Goal: Information Seeking & Learning: Learn about a topic

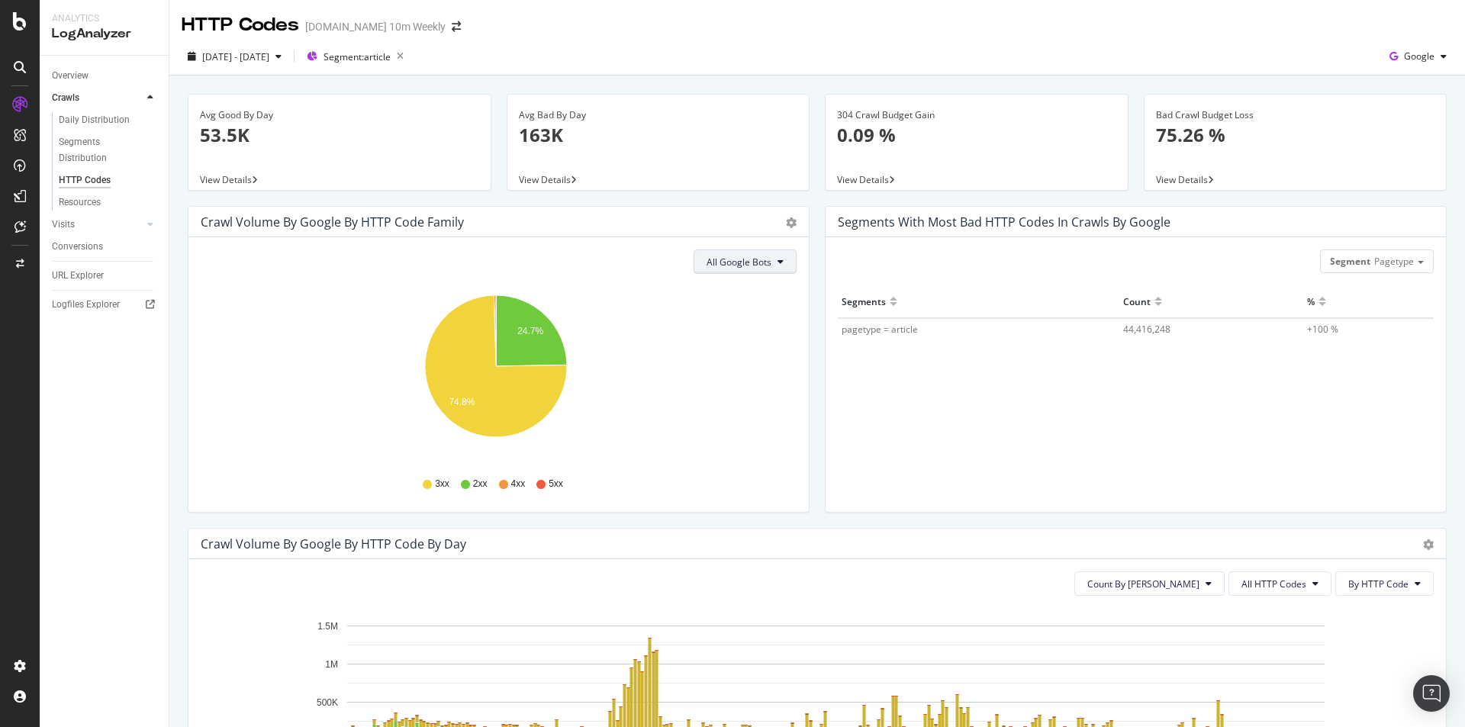
click at [767, 272] on button "All Google Bots" at bounding box center [745, 262] width 103 height 24
click at [767, 405] on span "Google Smartphone" at bounding box center [756, 405] width 108 height 14
click at [783, 262] on button "Google Smartphone" at bounding box center [735, 262] width 124 height 24
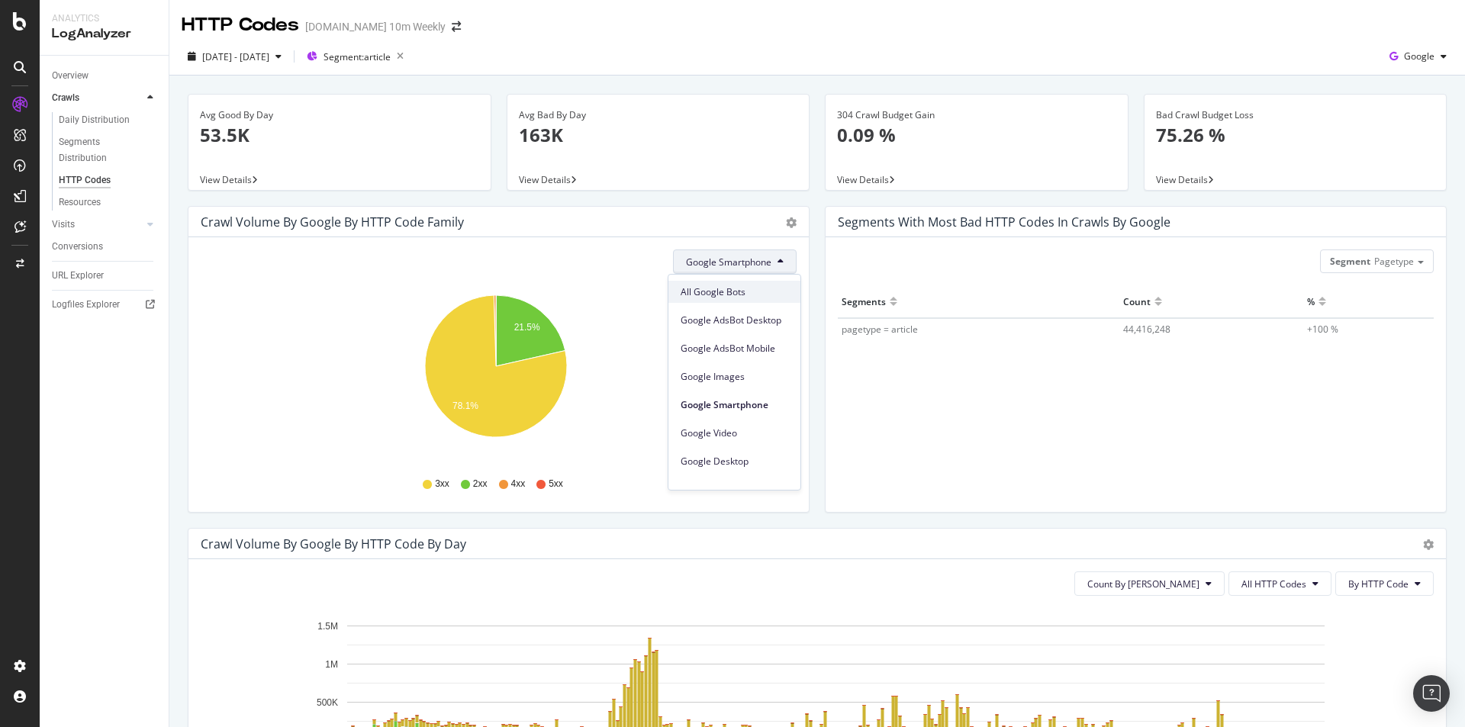
click at [758, 287] on span "All Google Bots" at bounding box center [735, 292] width 108 height 14
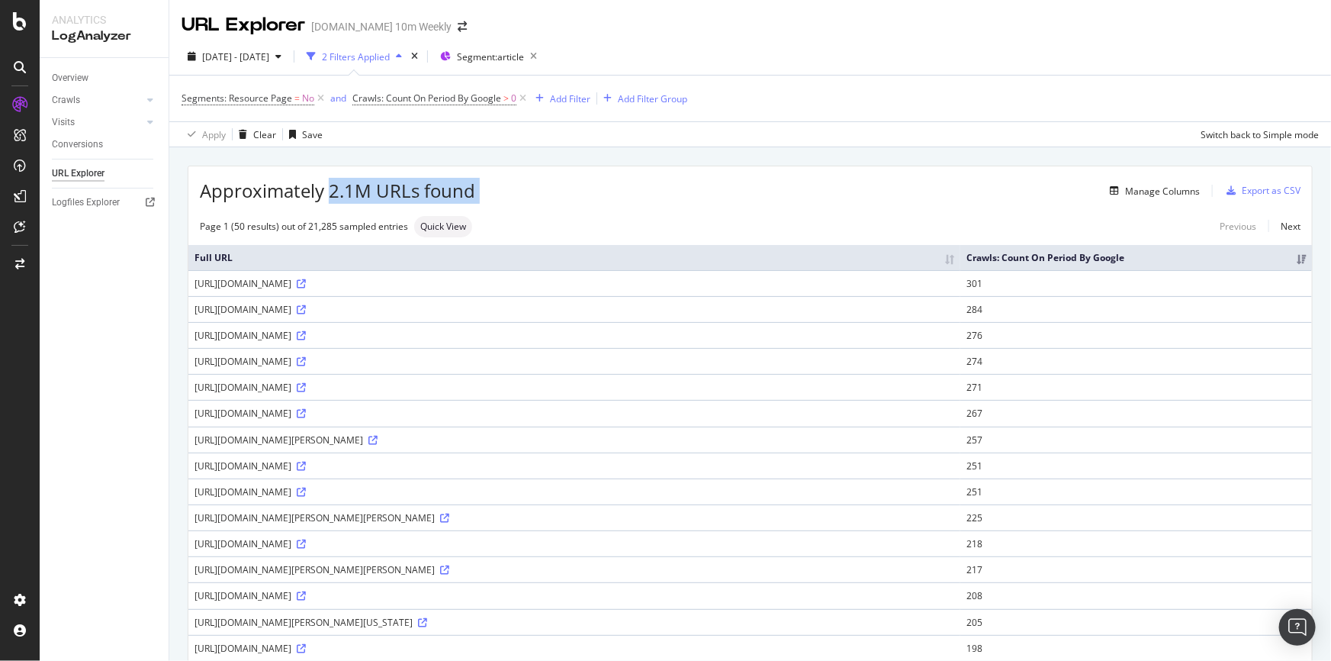
click at [526, 189] on div "Manage Columns" at bounding box center [837, 191] width 725 height 18
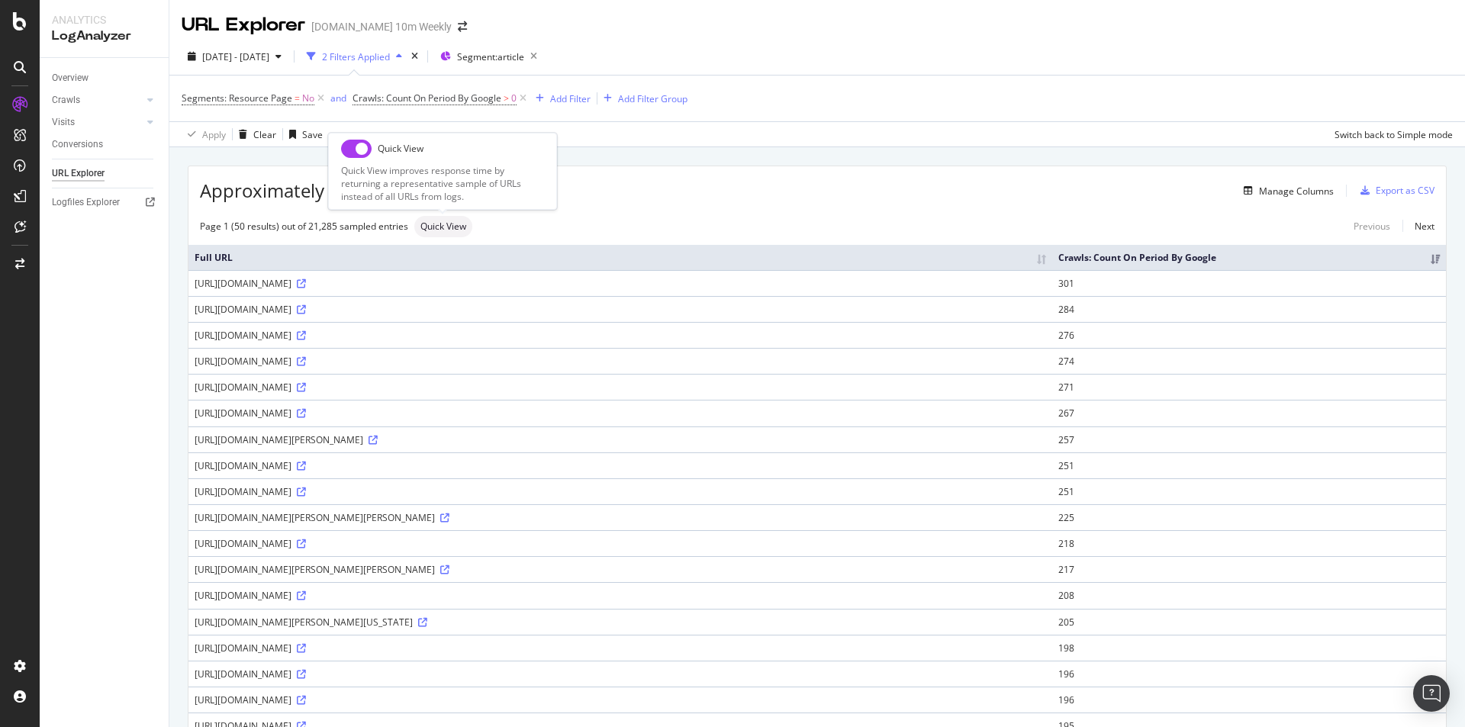
click at [441, 233] on div "Quick View" at bounding box center [443, 226] width 58 height 21
click at [306, 359] on icon at bounding box center [301, 361] width 9 height 9
click at [1171, 195] on div "Manage Columns" at bounding box center [1296, 191] width 75 height 13
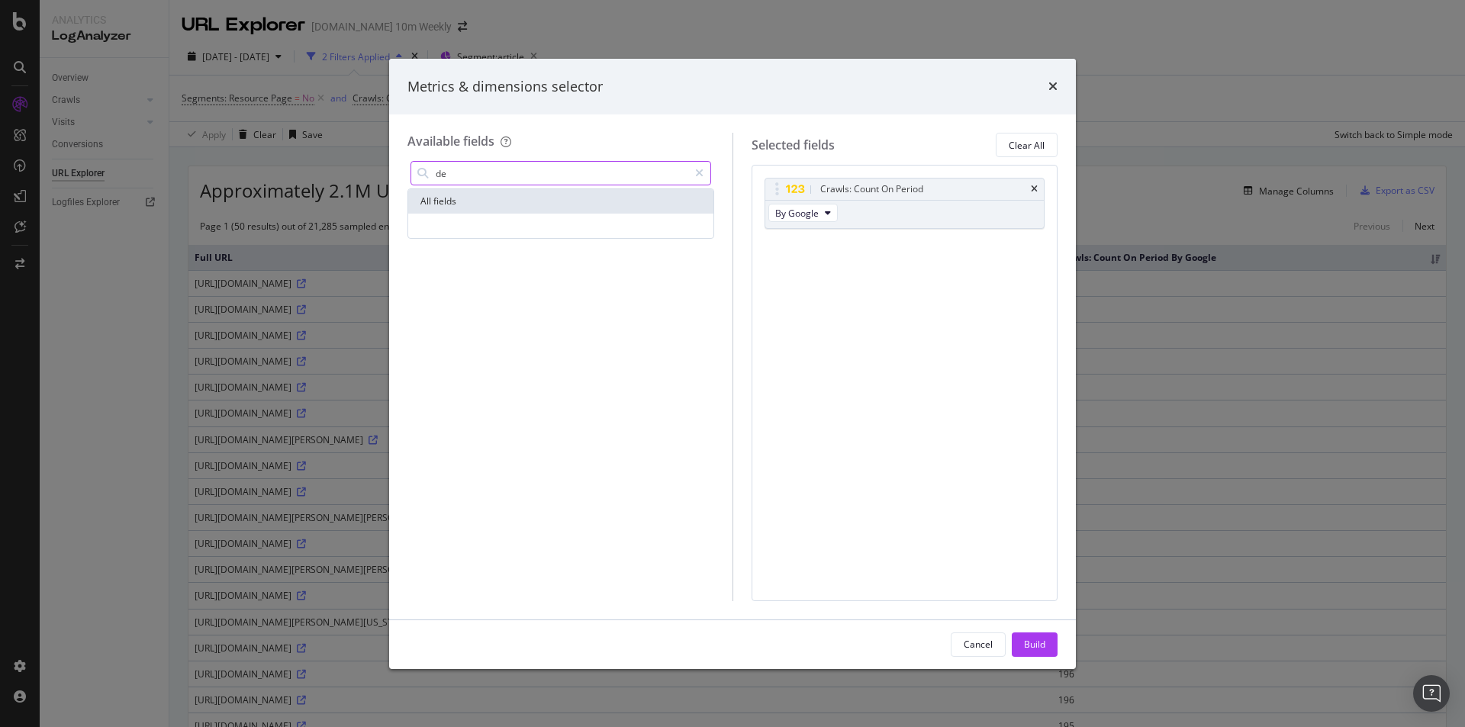
type input "d"
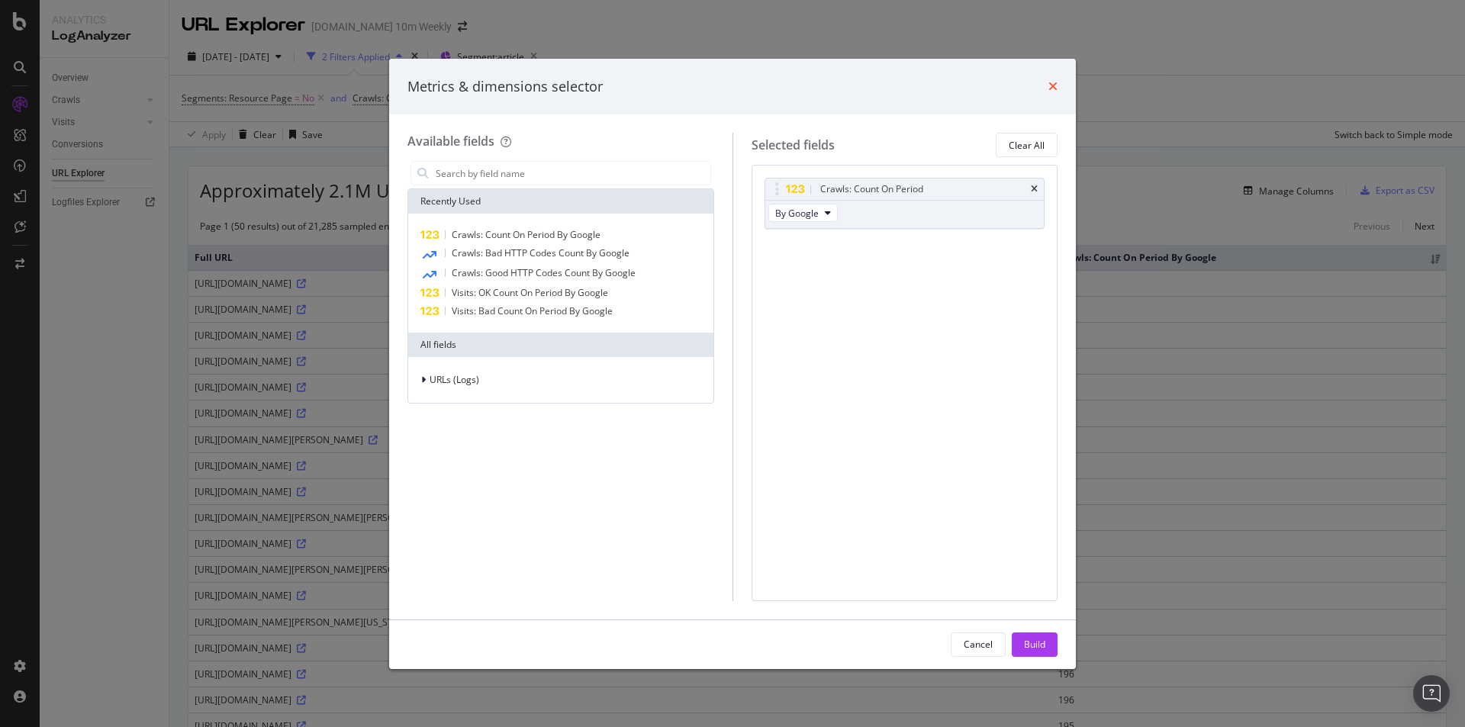
click at [1051, 85] on icon "times" at bounding box center [1052, 86] width 9 height 12
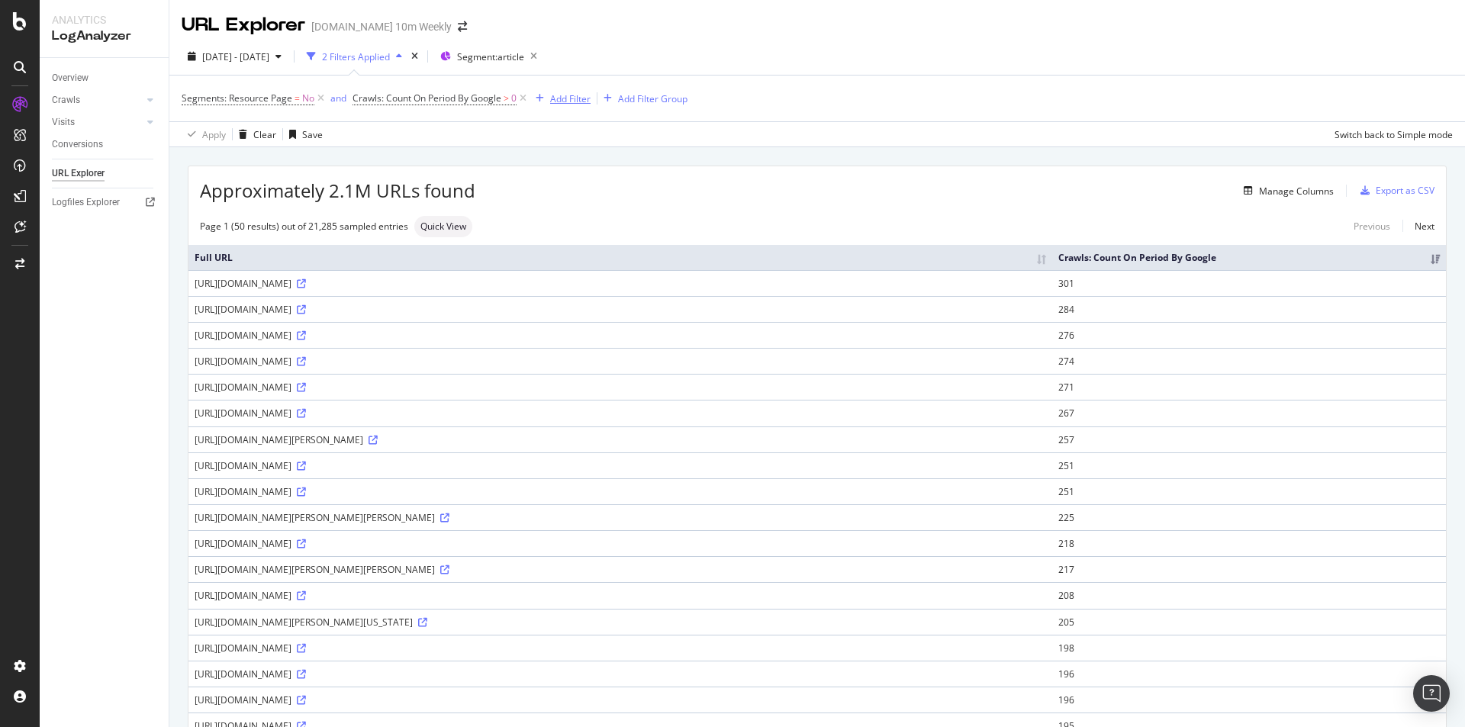
click at [578, 101] on div "Add Filter" at bounding box center [570, 98] width 40 height 13
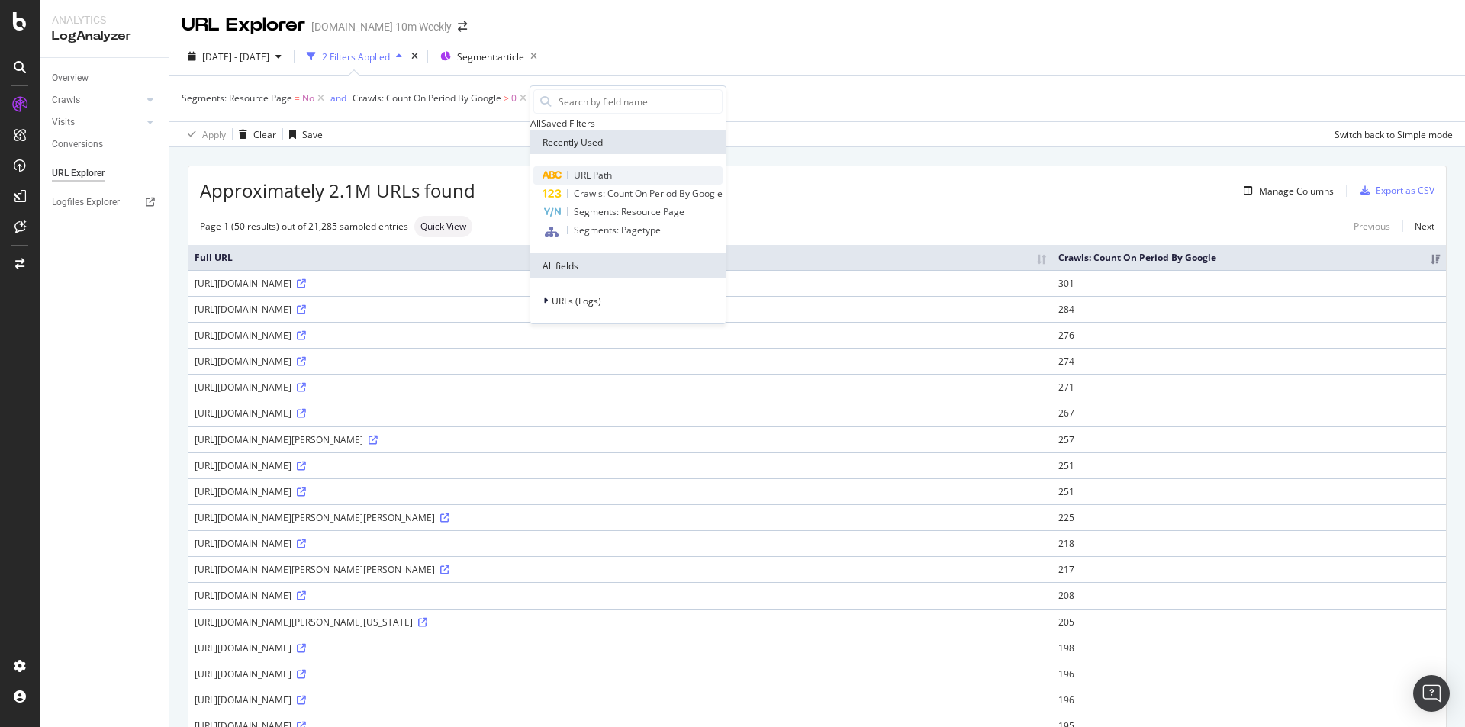
click at [595, 182] on span "URL Path" at bounding box center [593, 175] width 38 height 13
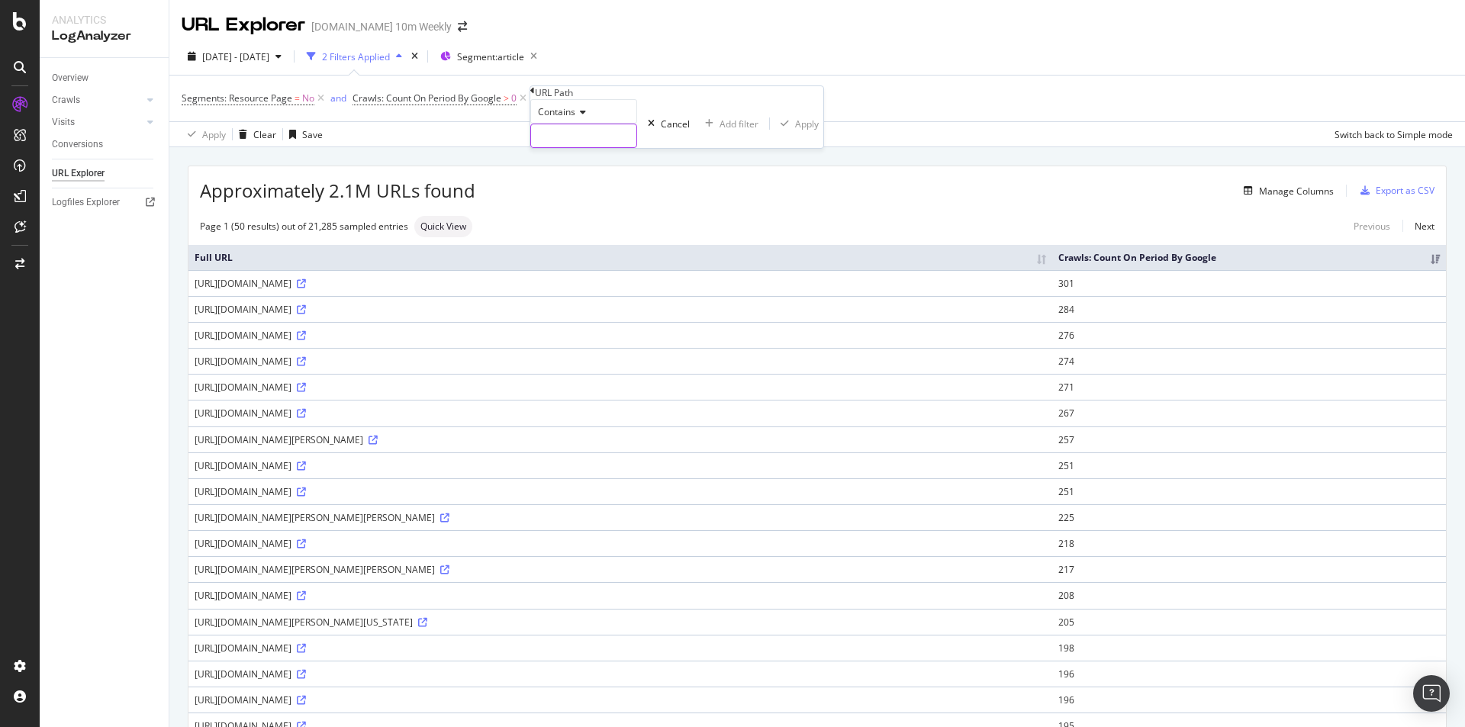
click at [592, 147] on input "text" at bounding box center [583, 135] width 105 height 23
type input "co.uk/"
click at [817, 130] on div "Apply" at bounding box center [829, 124] width 24 height 13
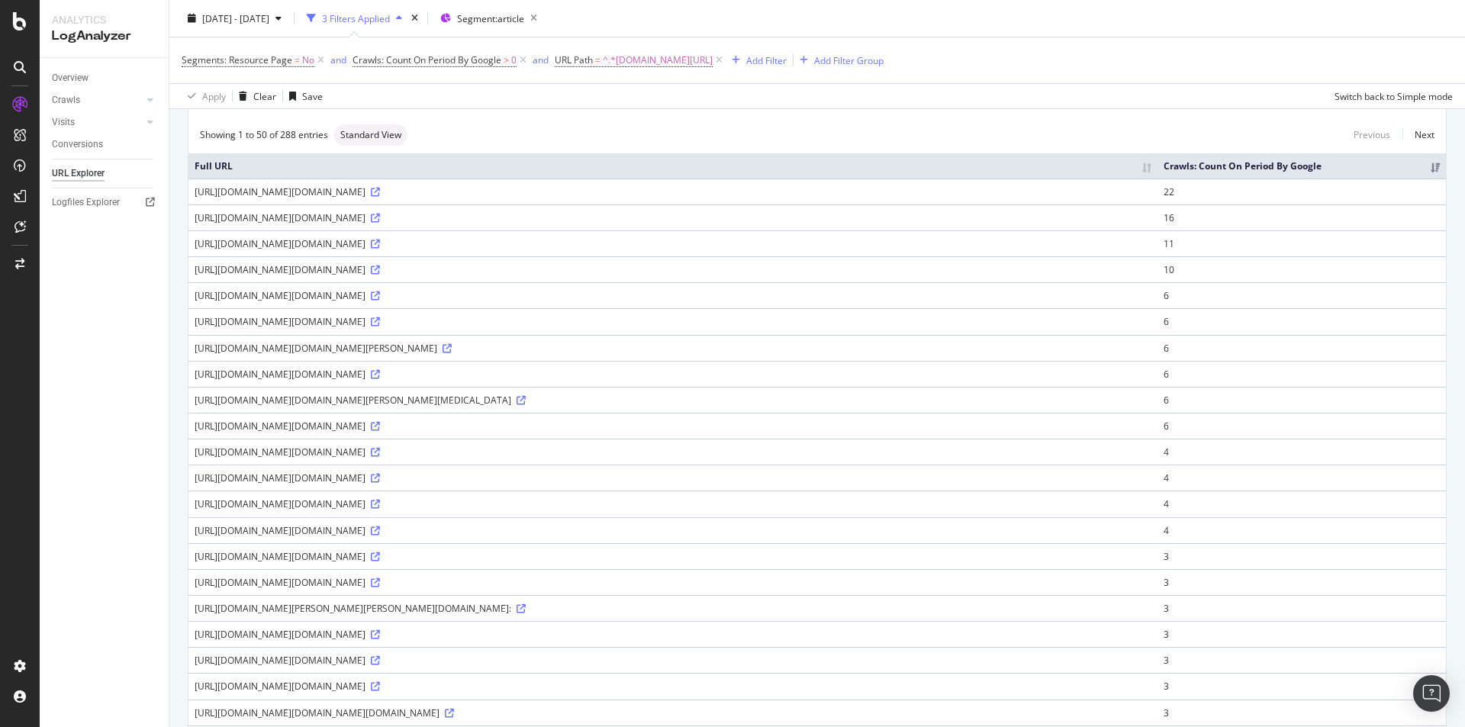
scroll to position [41, 0]
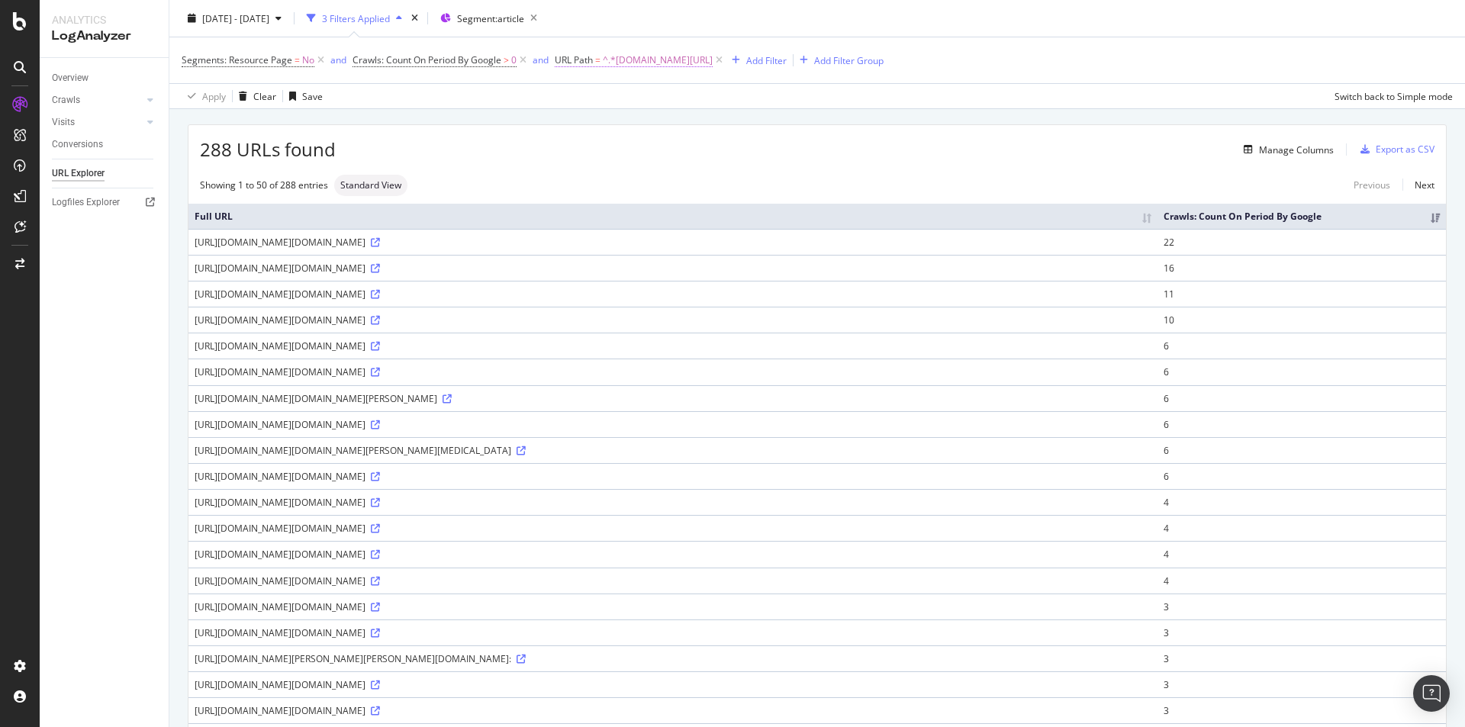
click at [601, 60] on span "=" at bounding box center [597, 59] width 5 height 13
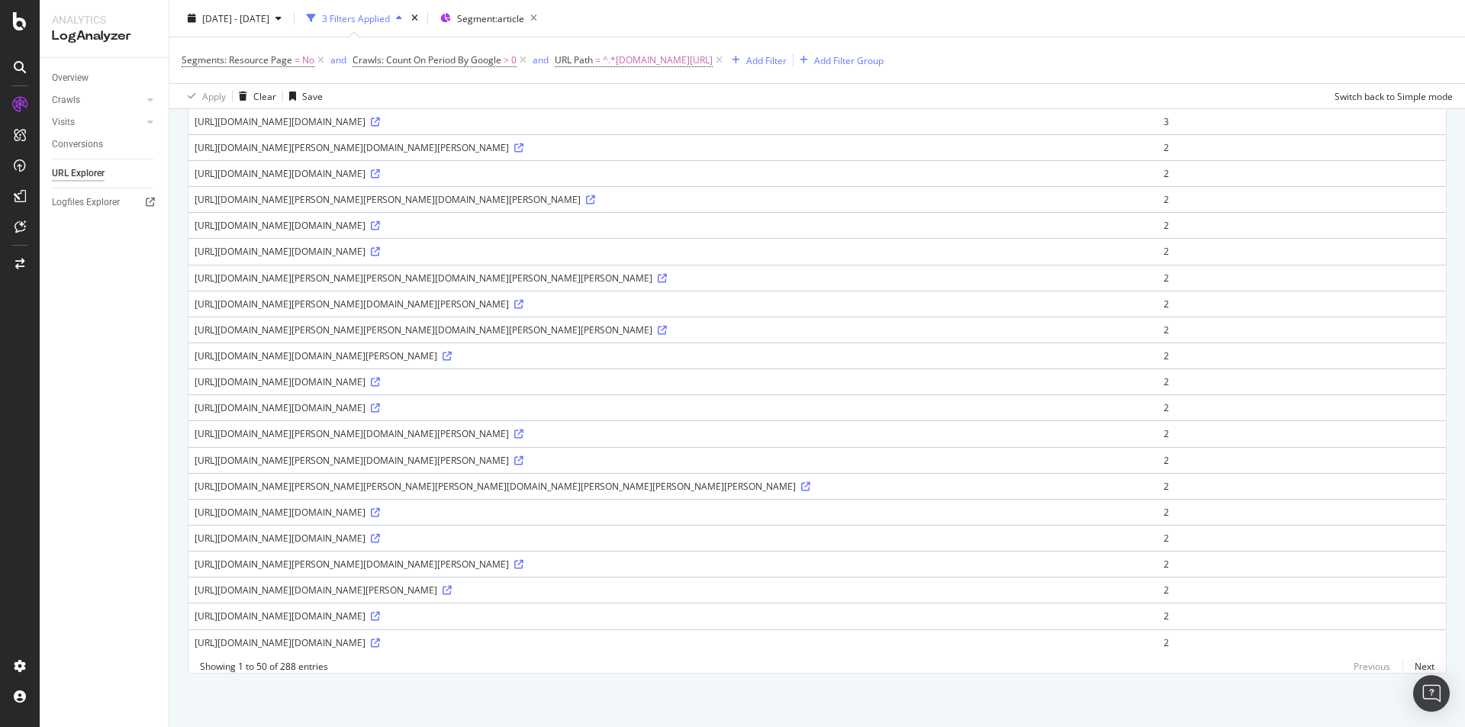
scroll to position [1059, 0]
click at [380, 581] on icon at bounding box center [375, 643] width 9 height 9
click at [630, 57] on span "^.*co.uk/.*$" at bounding box center [658, 60] width 110 height 21
click at [581, 107] on input "co.uk/" at bounding box center [609, 95] width 105 height 23
drag, startPoint x: 587, startPoint y: 124, endPoint x: 572, endPoint y: 126, distance: 14.6
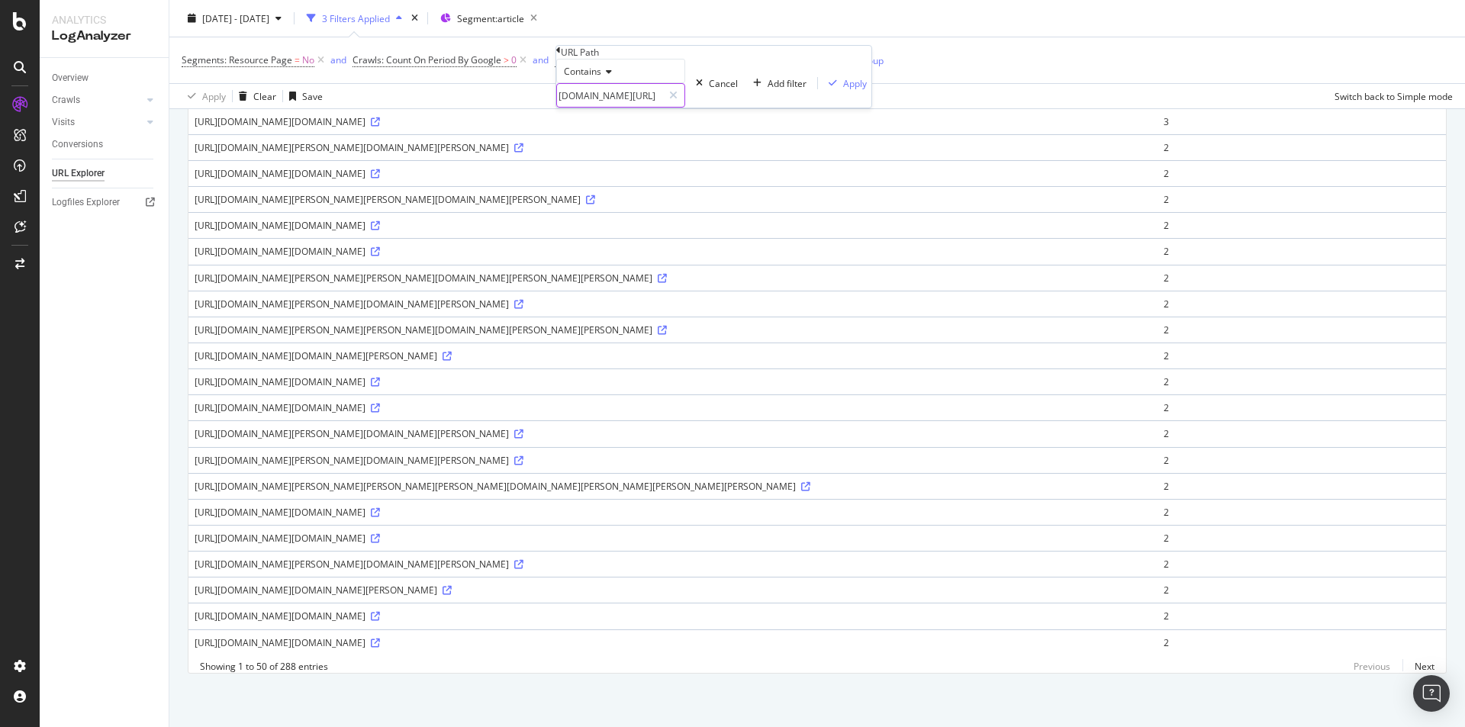
click at [572, 107] on input "co.uk/" at bounding box center [609, 95] width 105 height 23
type input "uk/"
click at [843, 90] on div "Apply" at bounding box center [855, 83] width 24 height 13
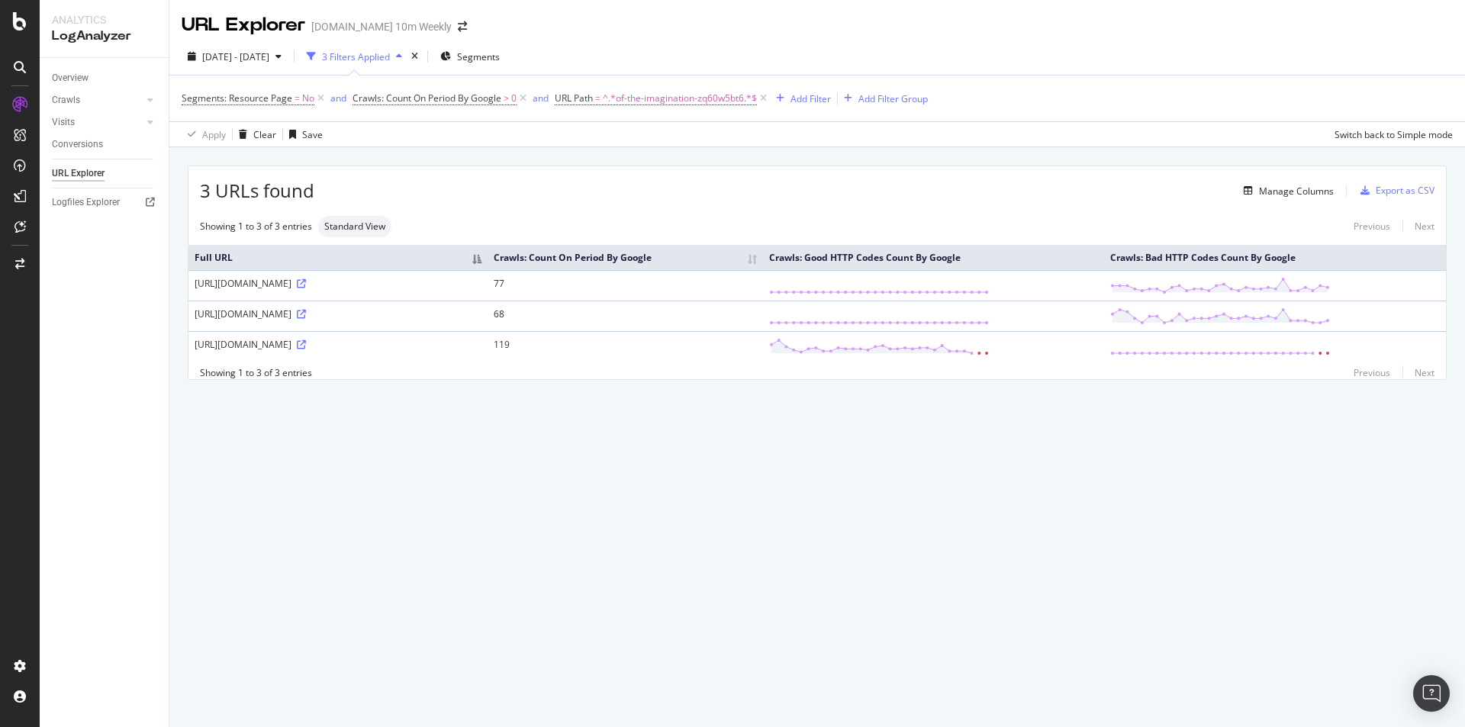
click at [919, 433] on div "3 URLs found Manage Columns Export as CSV Showing 1 to 3 of 3 entries Standard …" at bounding box center [817, 290] width 1296 height 286
drag, startPoint x: 297, startPoint y: 280, endPoint x: 349, endPoint y: 285, distance: 52.8
click at [349, 285] on div "https://www.thetimes.co.uk/article/the-last-dinner-party-album-prelude-to-ecsta…" at bounding box center [338, 283] width 287 height 13
click at [345, 282] on div "https://www.thetimes.co.uk/article/the-last-dinner-party-album-prelude-to-ecsta…" at bounding box center [338, 283] width 287 height 13
drag, startPoint x: 301, startPoint y: 283, endPoint x: 346, endPoint y: 285, distance: 45.0
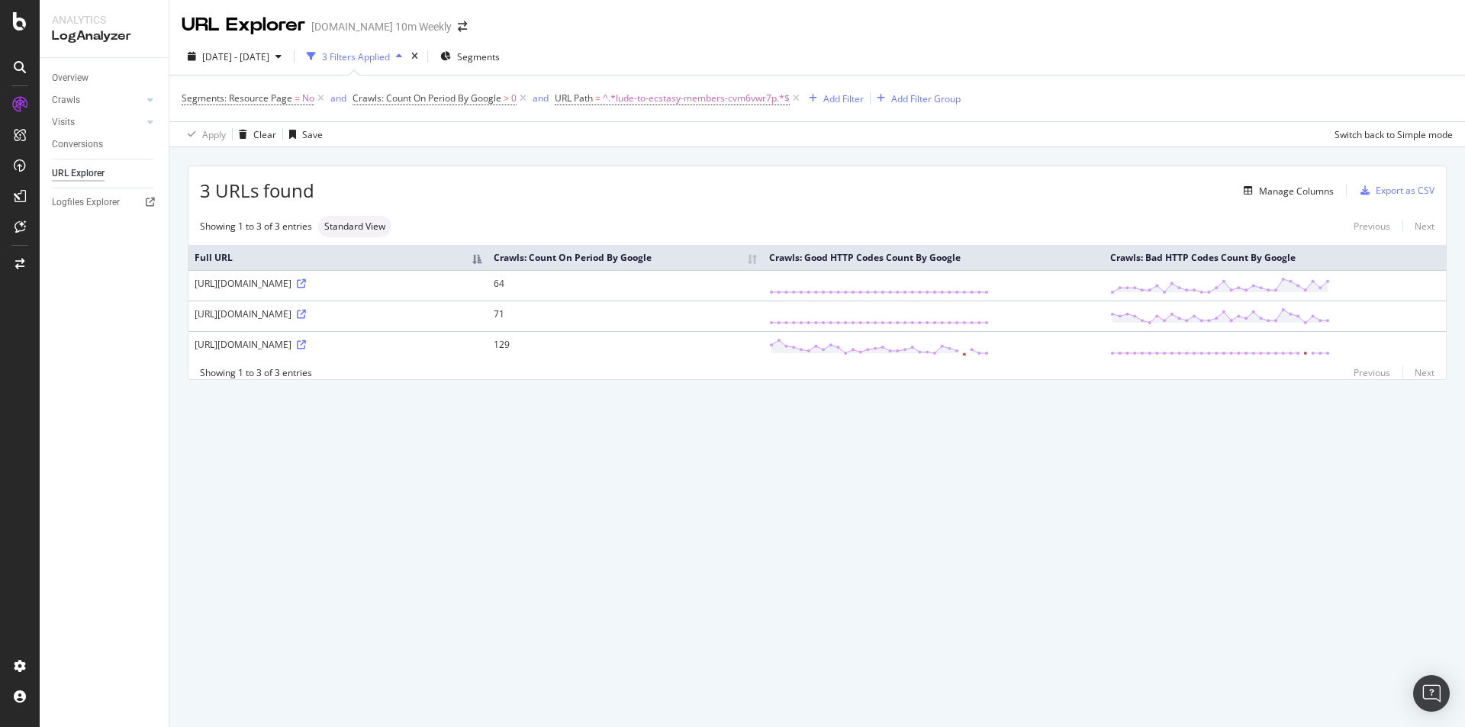
click at [346, 285] on div "https://www.thetimes.co.uk/article/the-last-dinner-party-album-prelude-to-ecsta…" at bounding box center [338, 283] width 287 height 13
drag, startPoint x: 346, startPoint y: 285, endPoint x: 302, endPoint y: 291, distance: 44.7
click at [302, 291] on td "https://www.thetimes.co.uk/article/the-last-dinner-party-album-prelude-to-ecsta…" at bounding box center [337, 285] width 299 height 31
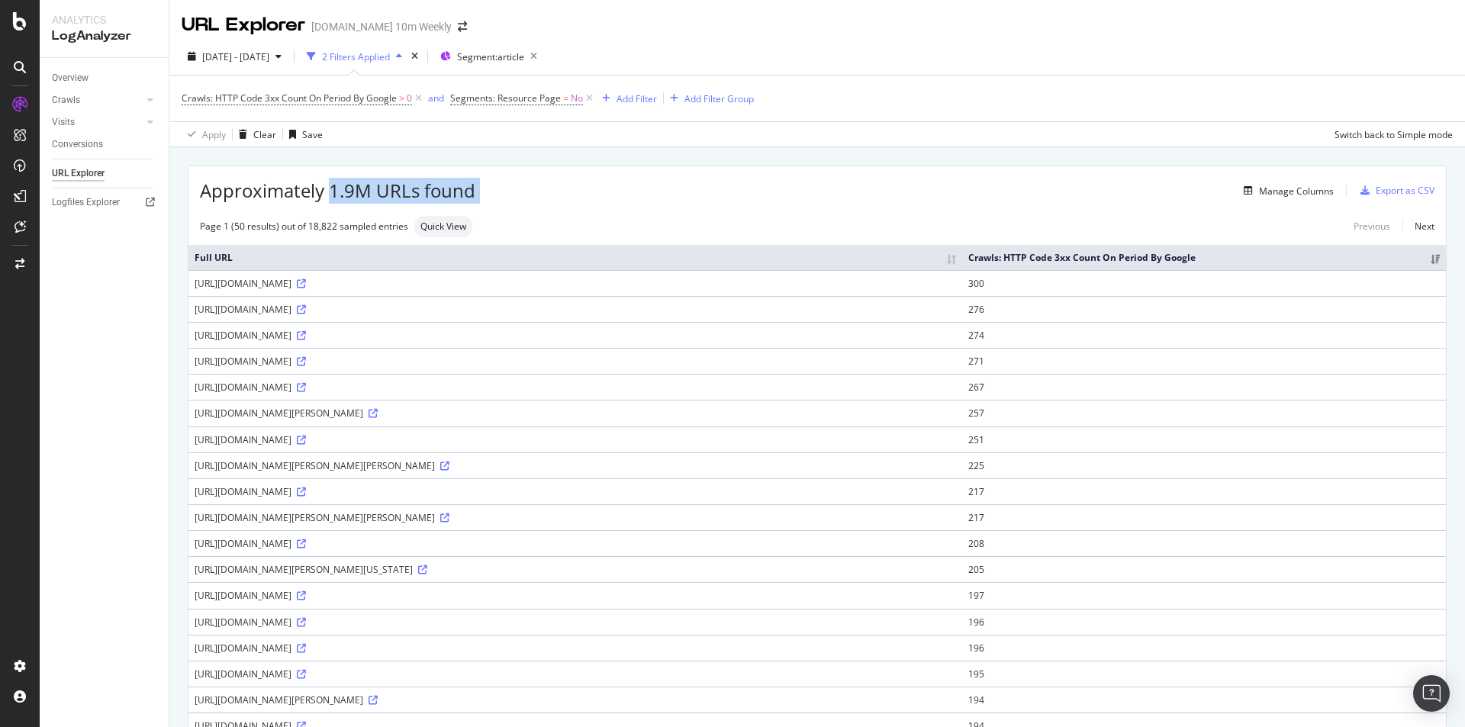
click at [613, 181] on div "Approximately 1.9M URLs found Manage Columns Export as CSV" at bounding box center [816, 184] width 1257 height 37
click at [420, 253] on th "Full URL" at bounding box center [575, 257] width 774 height 25
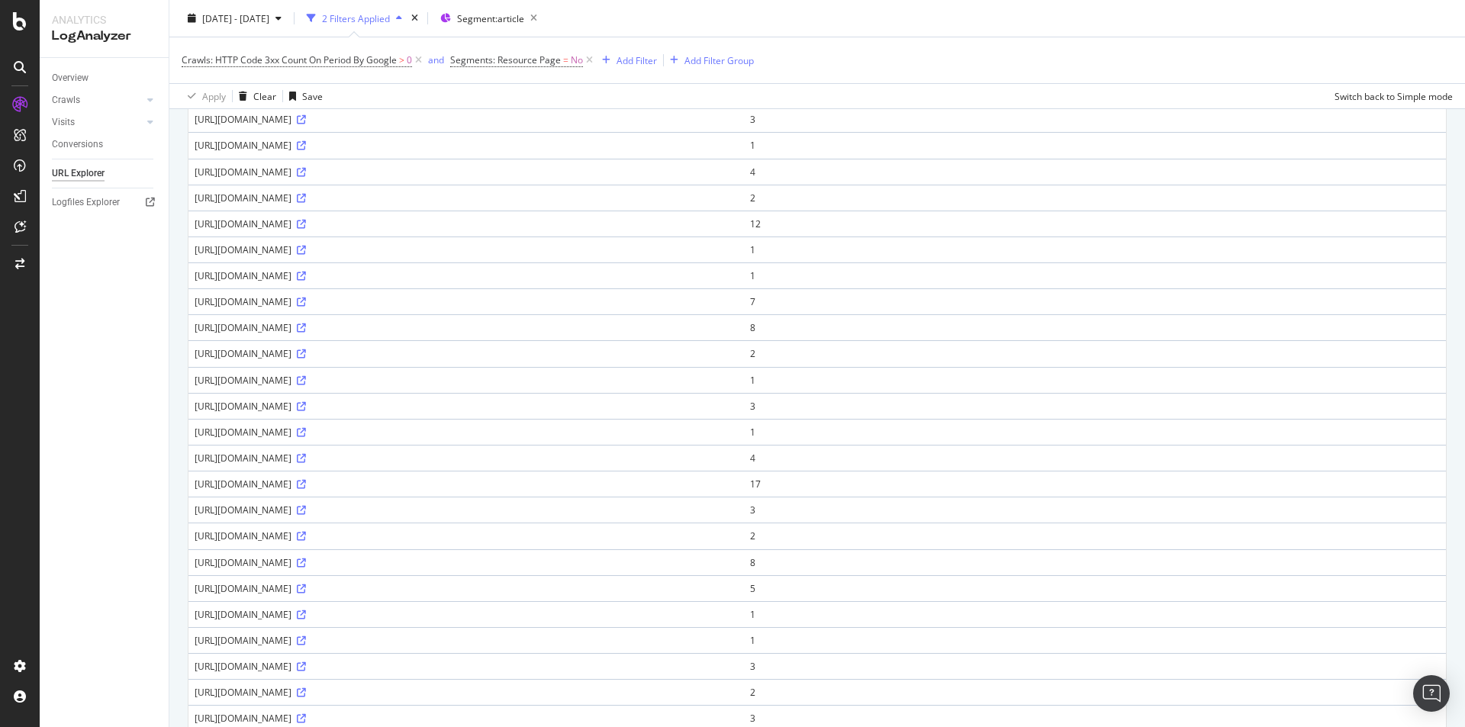
scroll to position [929, 0]
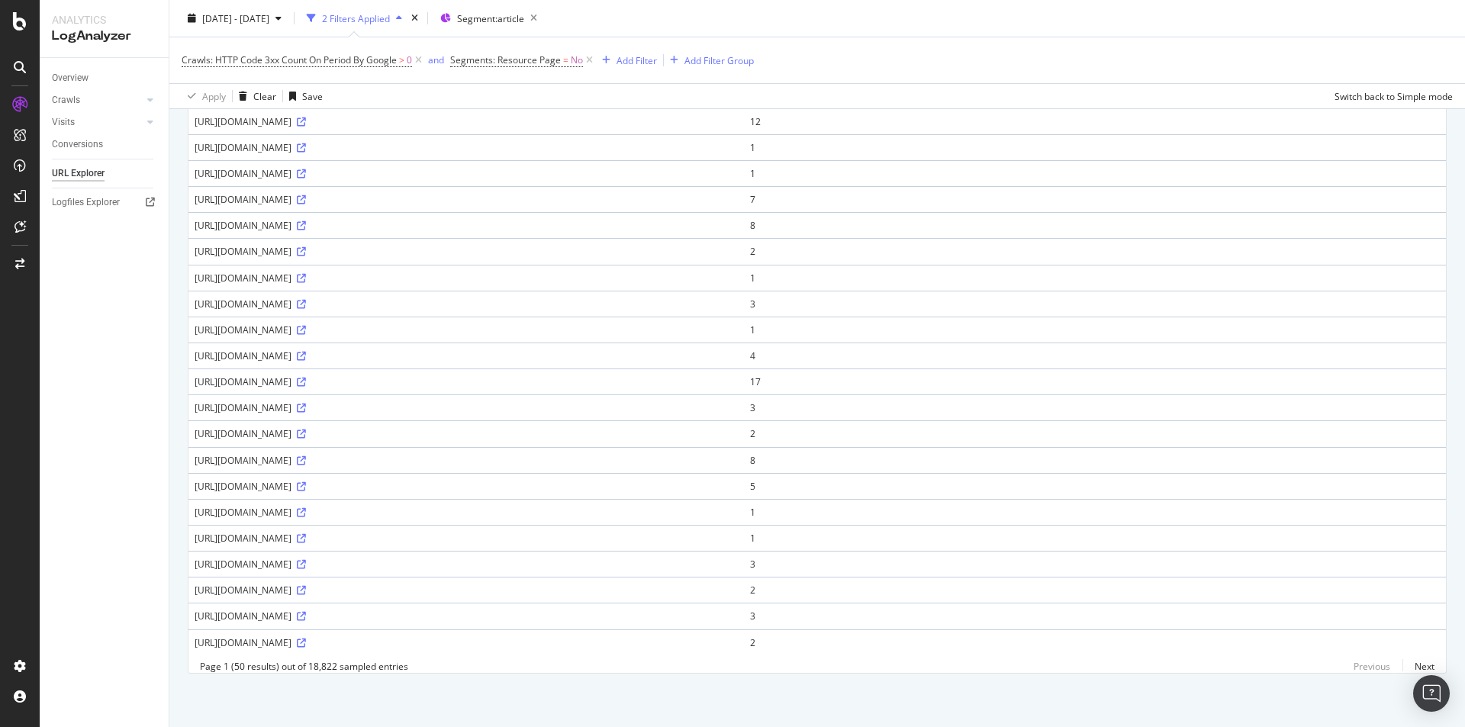
click at [1423, 665] on div "Page 1 (50 results) out of 18,822 sampled entries Previous Next" at bounding box center [816, 666] width 1257 height 13
click at [1417, 667] on link "Next" at bounding box center [1418, 666] width 32 height 22
click at [1419, 667] on link "Next" at bounding box center [1418, 666] width 32 height 22
click at [1418, 668] on link "Next" at bounding box center [1418, 666] width 32 height 22
click at [1409, 664] on link "Next" at bounding box center [1418, 666] width 32 height 22
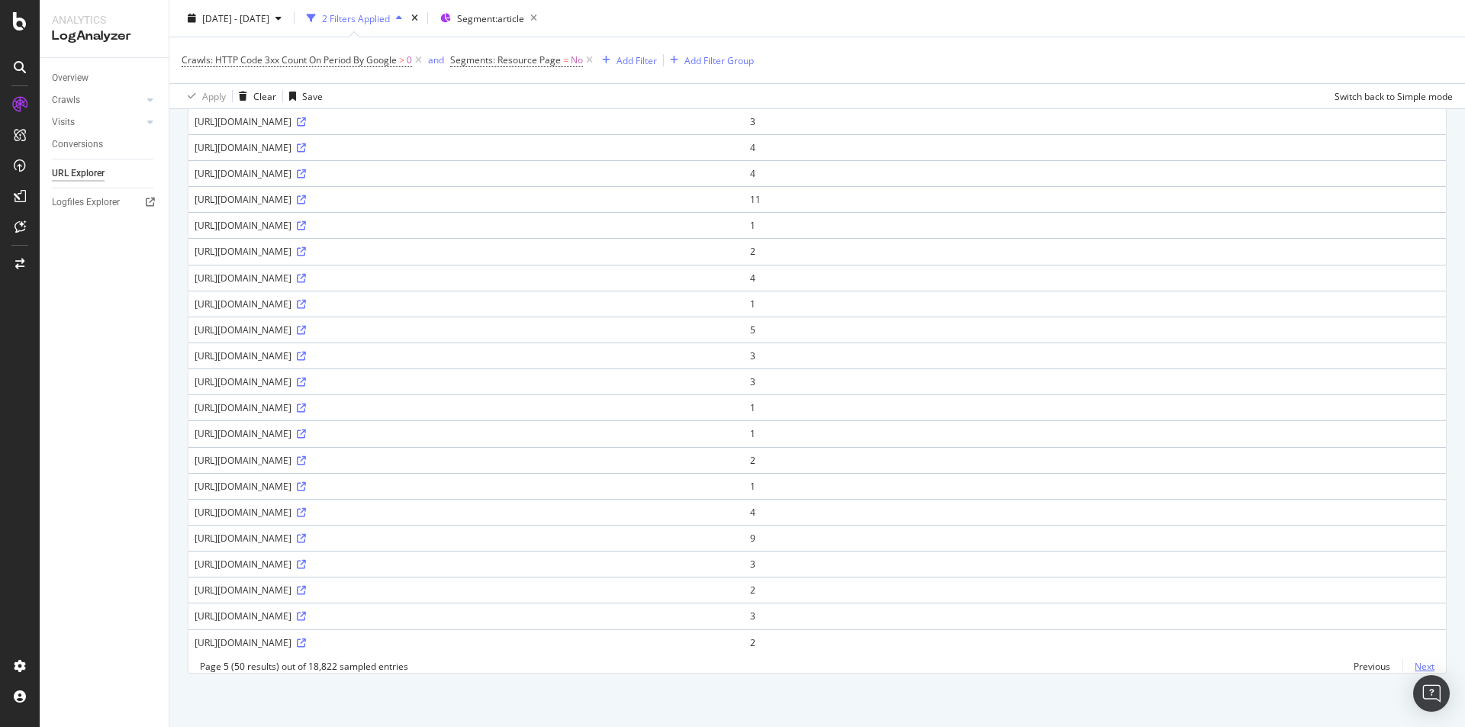
click at [1415, 665] on link "Next" at bounding box center [1418, 666] width 32 height 22
click at [1402, 656] on link "Next" at bounding box center [1418, 666] width 32 height 22
click at [1409, 664] on link "Next" at bounding box center [1418, 666] width 32 height 22
click at [1416, 666] on link "Next" at bounding box center [1418, 666] width 32 height 22
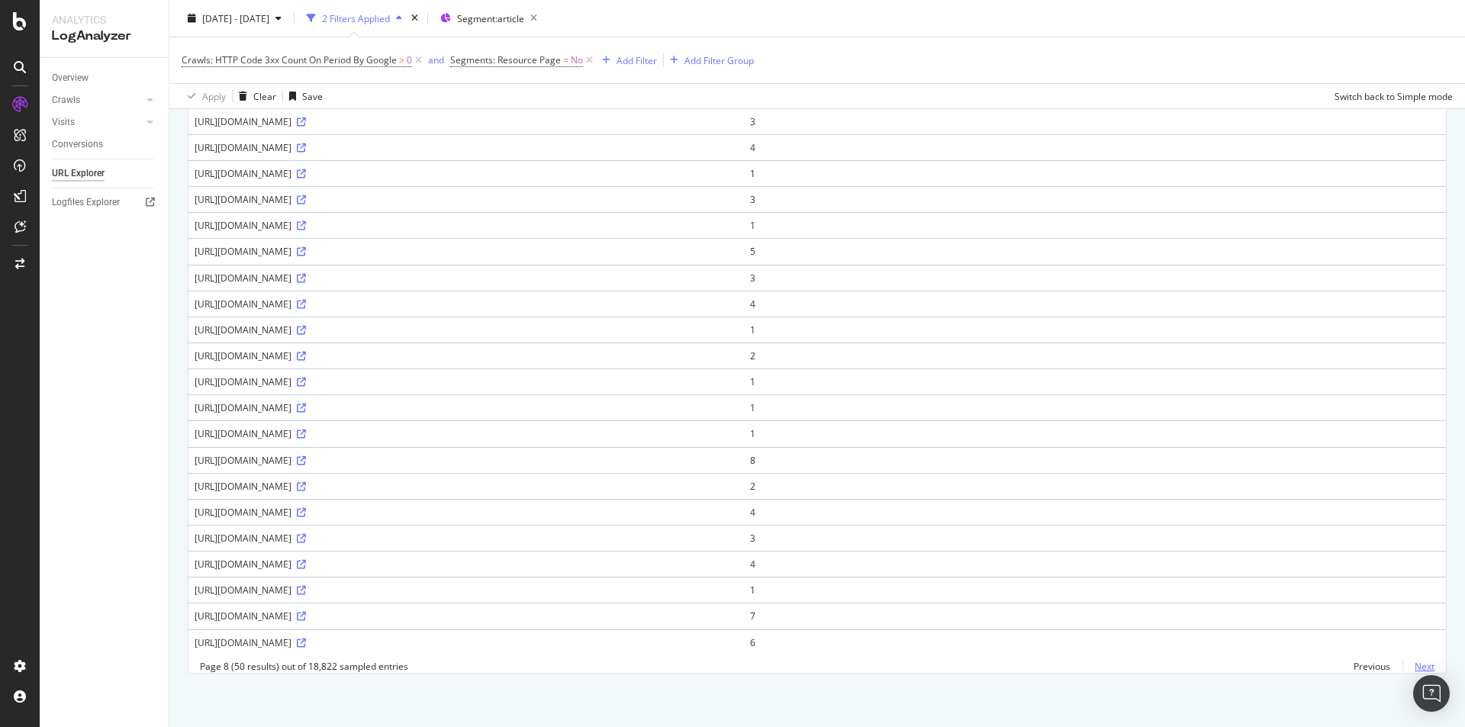
scroll to position [0, 0]
